Goal: Navigation & Orientation: Find specific page/section

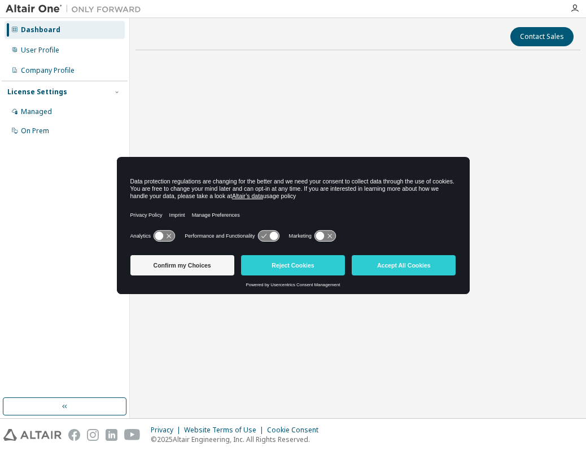
click at [265, 235] on icon at bounding box center [268, 236] width 21 height 11
click at [266, 235] on icon at bounding box center [268, 236] width 21 height 11
click at [271, 235] on icon at bounding box center [273, 236] width 8 height 8
click at [292, 265] on button "Reject Cookies" at bounding box center [293, 265] width 104 height 20
